Goal: Find specific page/section: Find specific page/section

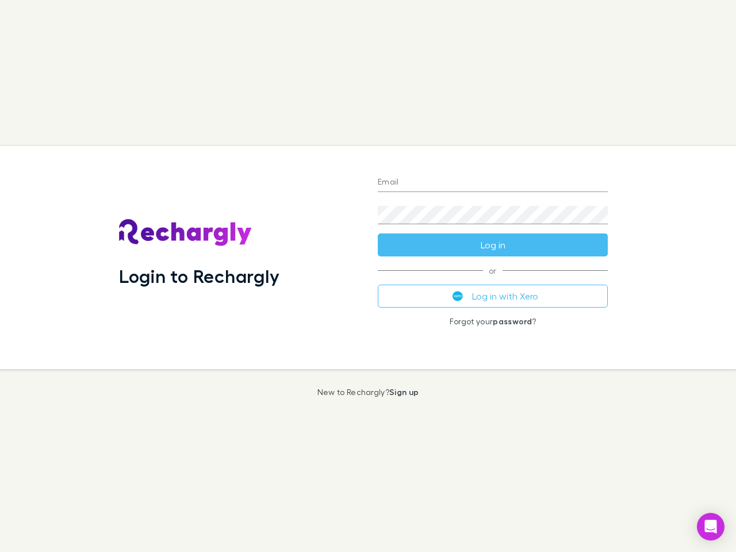
click at [368, 276] on div "Login to Rechargly" at bounding box center [239, 257] width 259 height 223
click at [492, 183] on input "Email" at bounding box center [493, 183] width 230 height 18
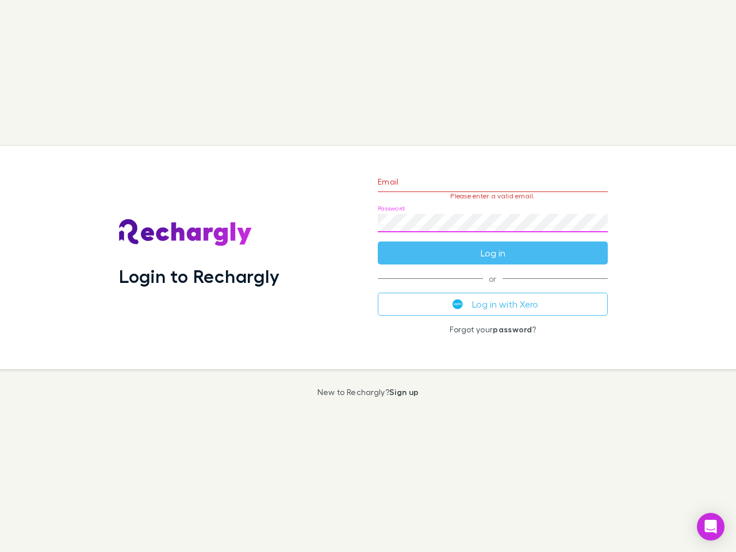
click at [492, 245] on form "Email Please enter a valid email. Password Log in" at bounding box center [493, 214] width 230 height 100
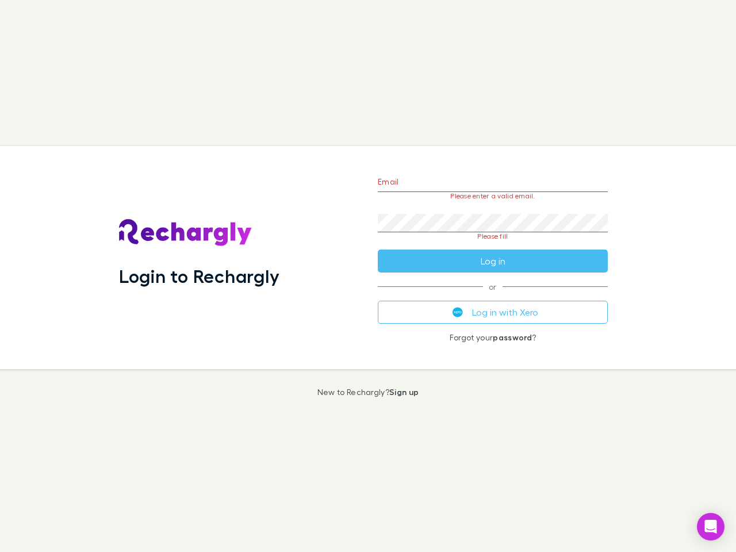
click at [492, 296] on div "Email Please enter a valid email. Password Please fill Log in or Log in with Xe…" at bounding box center [492, 257] width 248 height 223
click at [710, 526] on icon "Open Intercom Messenger" at bounding box center [711, 526] width 12 height 14
